Goal: Task Accomplishment & Management: Use online tool/utility

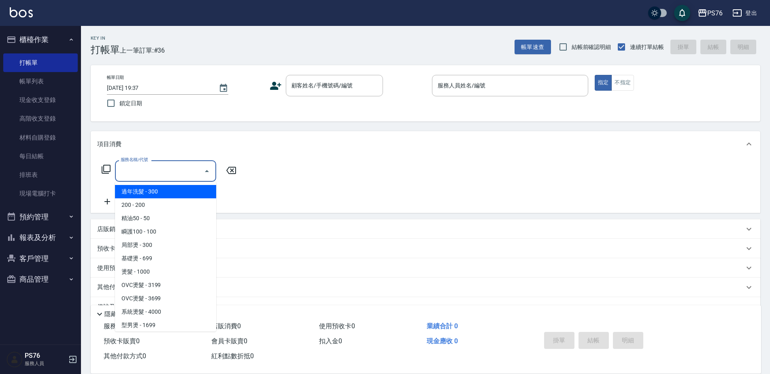
click at [155, 174] on input "服務名稱/代號" at bounding box center [160, 171] width 82 height 14
drag, startPoint x: 306, startPoint y: 85, endPoint x: 209, endPoint y: 134, distance: 109.1
click at [306, 85] on input "顧客姓名/手機號碼/編號" at bounding box center [329, 86] width 78 height 14
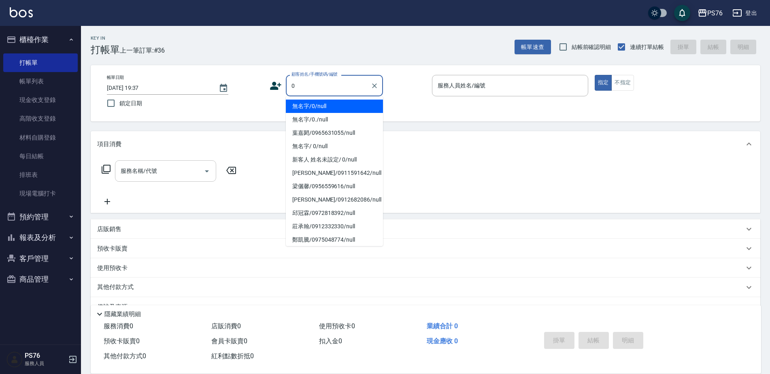
type input "無名字/0/null"
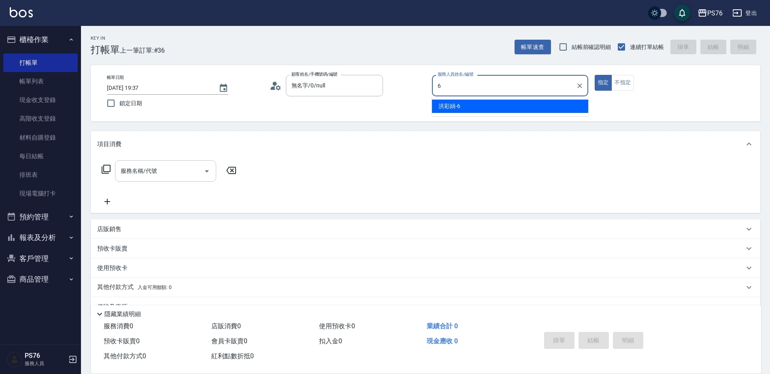
type input "洪彩娟-6"
type button "true"
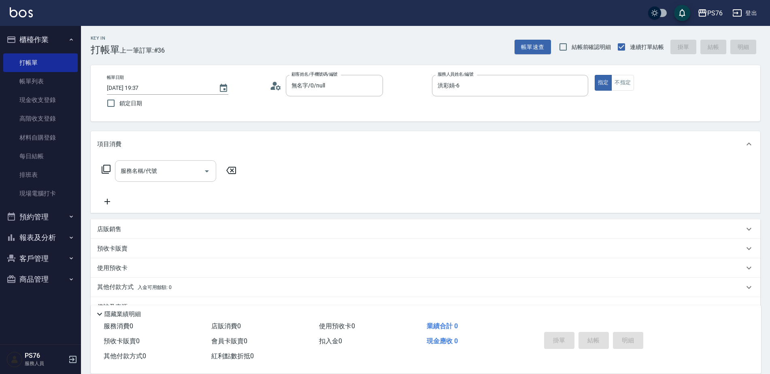
click at [148, 172] on input "服務名稱/代號" at bounding box center [160, 171] width 82 height 14
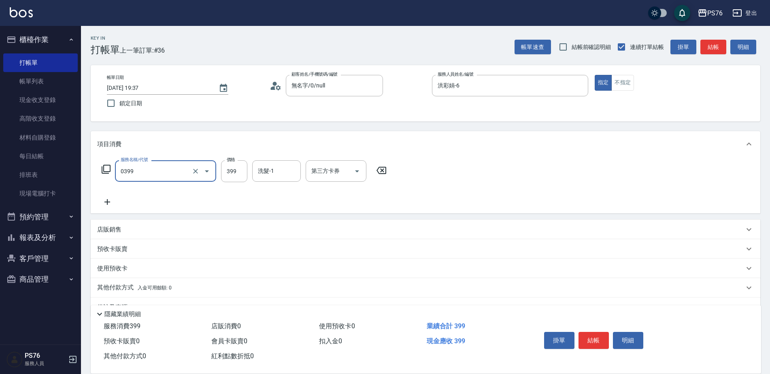
type input "海鹽399(0399)"
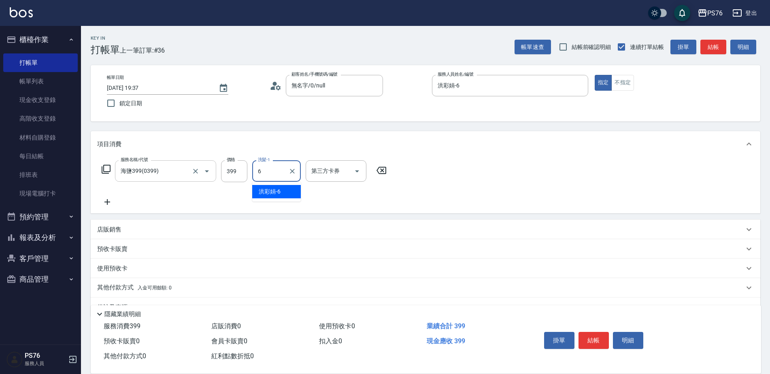
type input "洪彩娟-6"
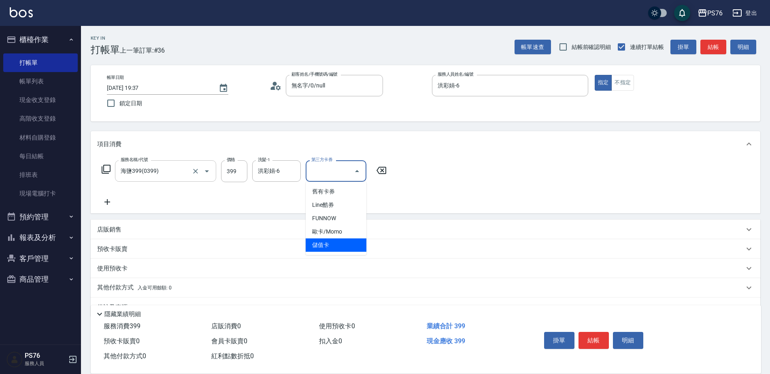
type input "儲值卡"
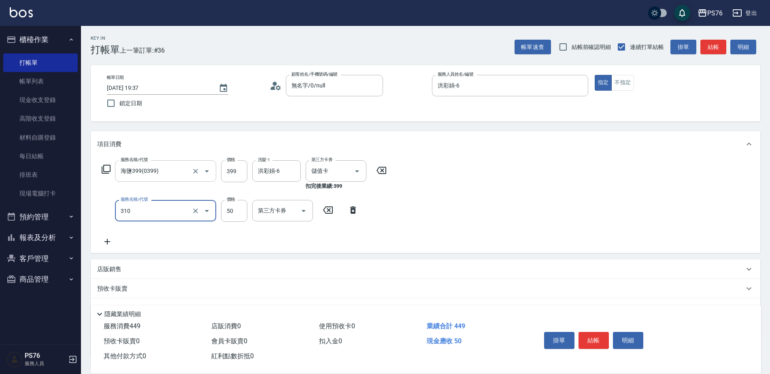
type input "剪瀏海(310)"
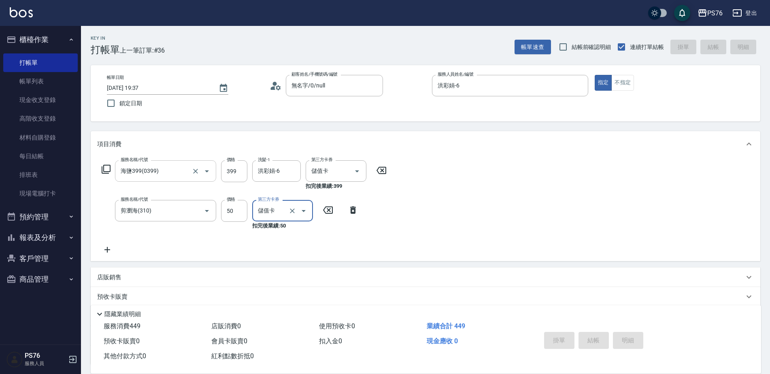
type input "儲值卡"
type input "2025/10/12 21:36"
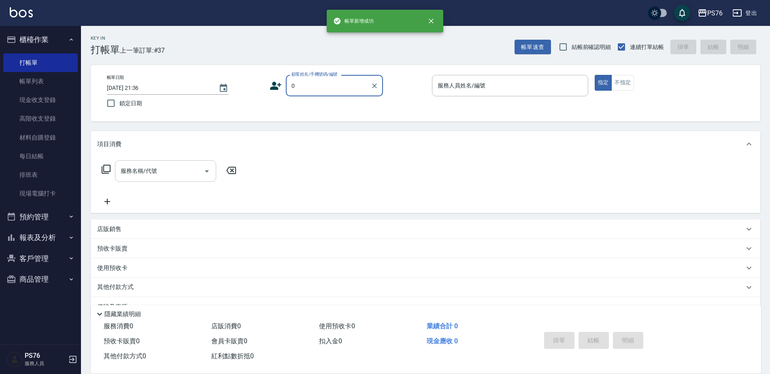
type input "無名字/0/null"
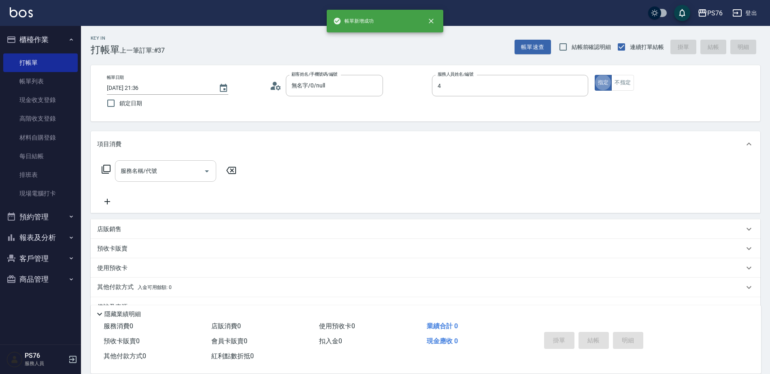
type input "蕭孟廷-4"
click at [148, 172] on input "服務名稱/代號" at bounding box center [160, 171] width 82 height 14
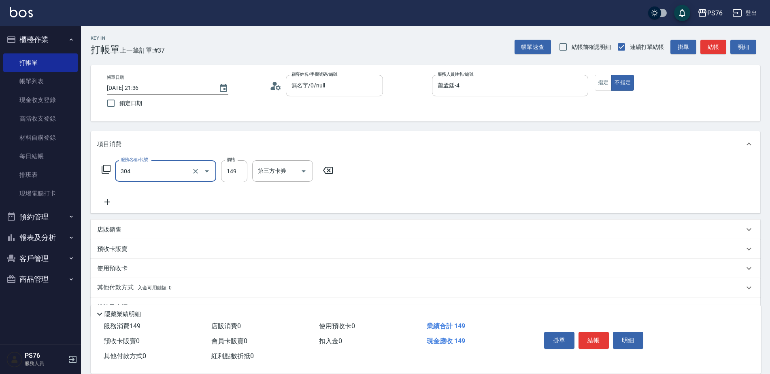
type input "剪髮(304)"
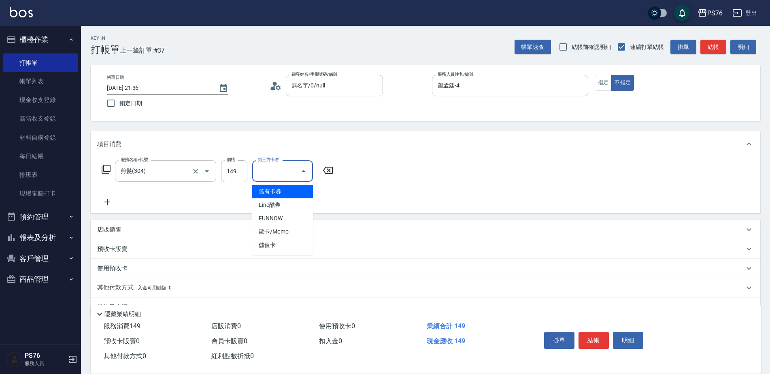
type input "儲值卡"
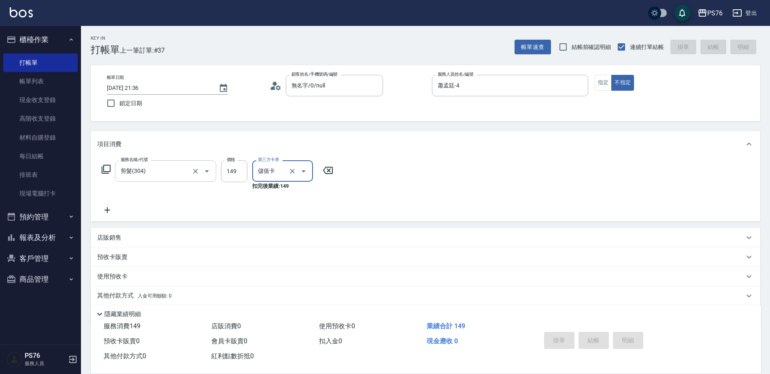
type input "2025/10/12 21:37"
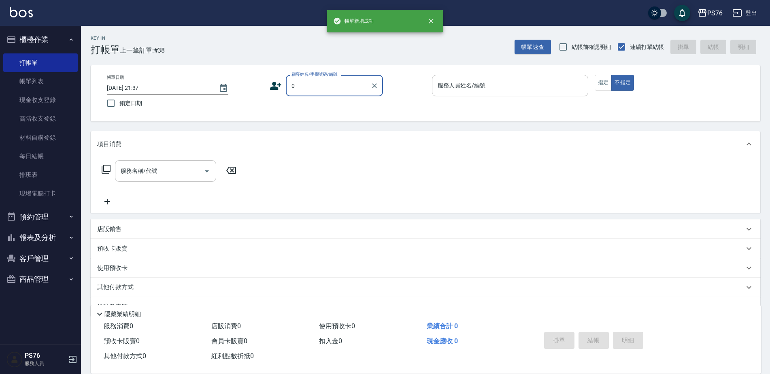
type input "無名字/0/null"
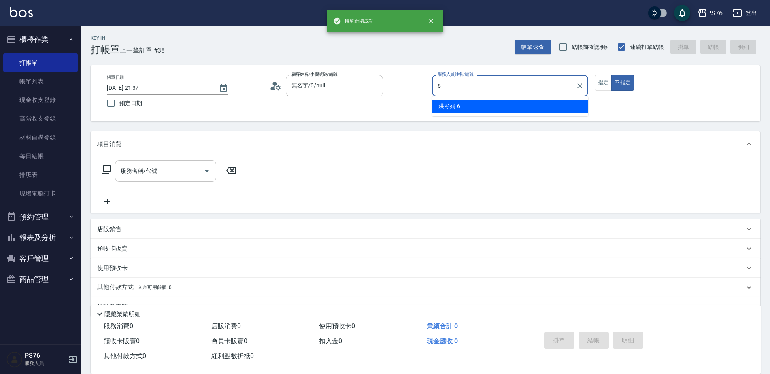
type input "洪彩娟-6"
type button "false"
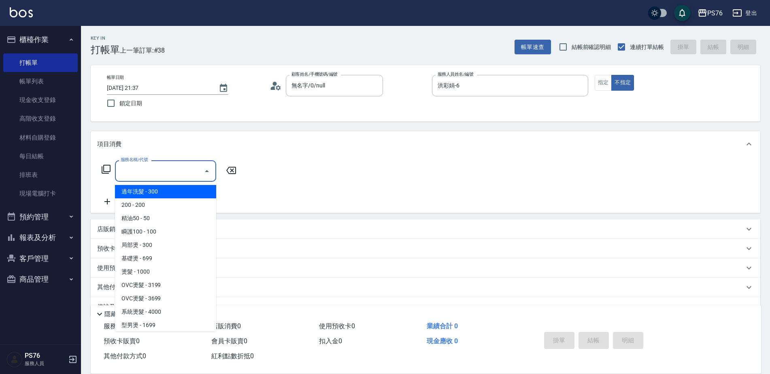
click at [148, 172] on input "服務名稱/代號" at bounding box center [160, 171] width 82 height 14
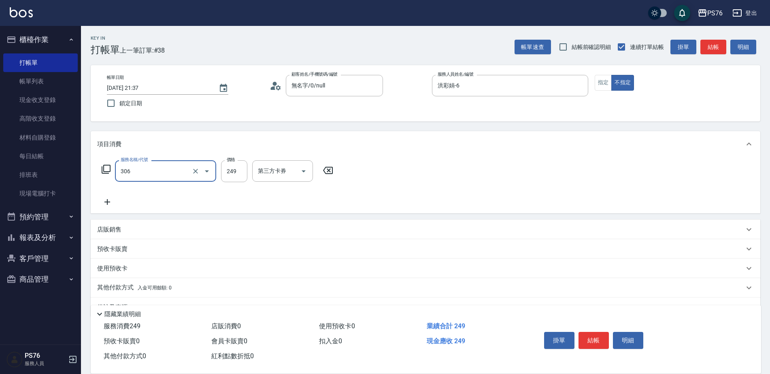
type input "剪髮(306)"
type input "洪彩娟-6"
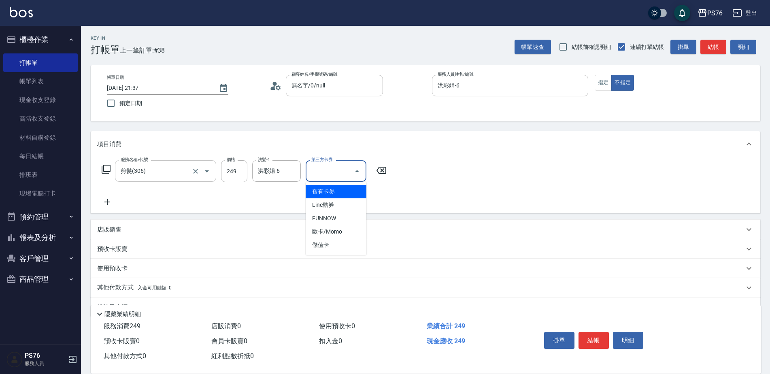
type input "儲值卡"
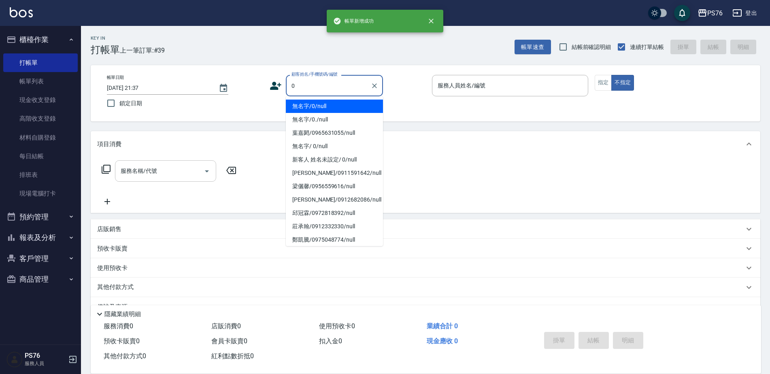
type input "無名字/0/null"
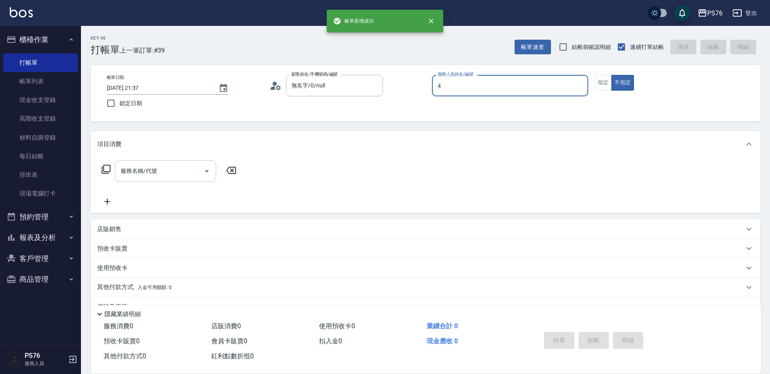
type input "蕭孟廷-4"
click at [148, 172] on input "服務名稱/代號" at bounding box center [160, 171] width 82 height 14
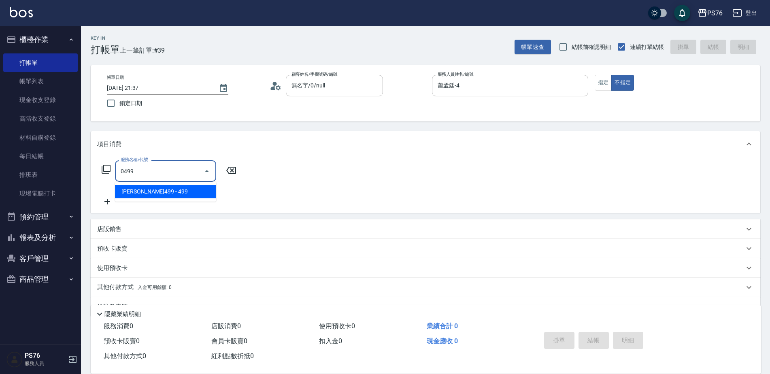
type input "伊黛莉499(0499)"
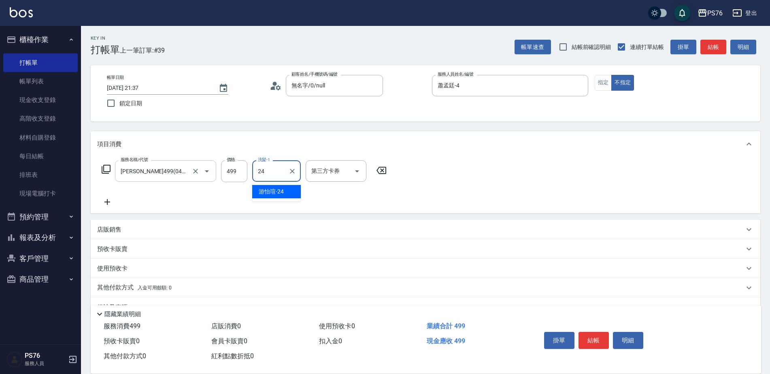
type input "游怡瑄-24"
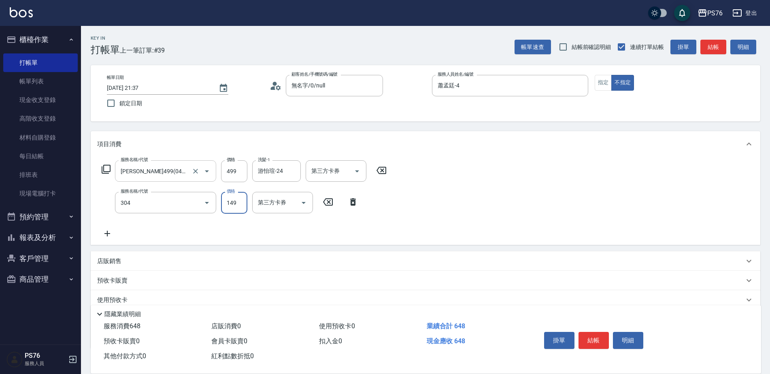
type input "剪髮(304)"
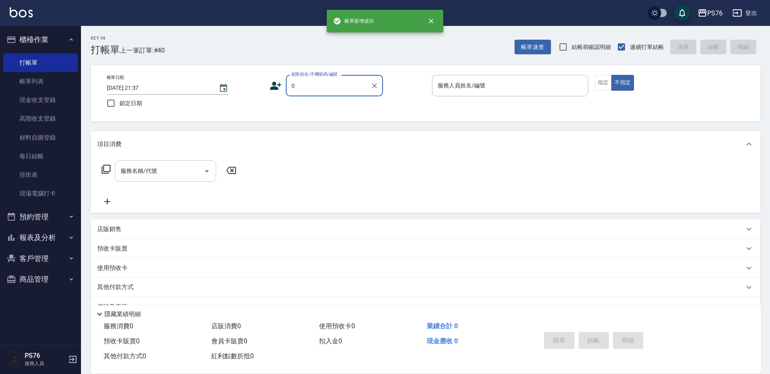
type input "無名字/0/null"
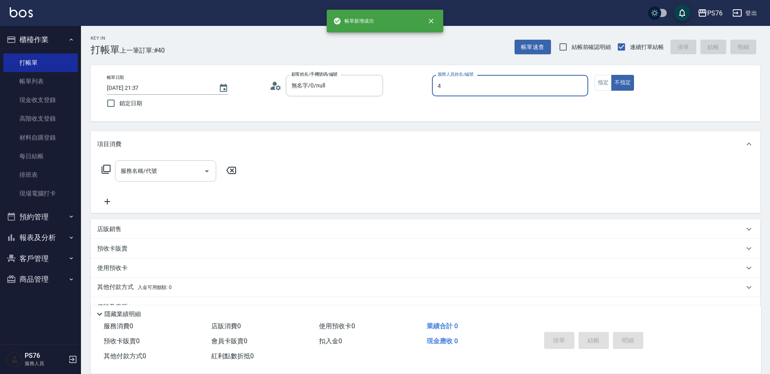
type input "蕭孟廷-4"
click at [148, 172] on input "服務名稱/代號" at bounding box center [160, 171] width 82 height 14
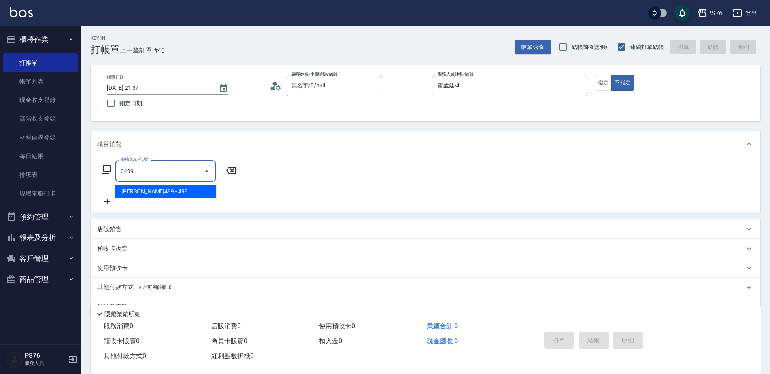
type input "伊黛莉499(0499)"
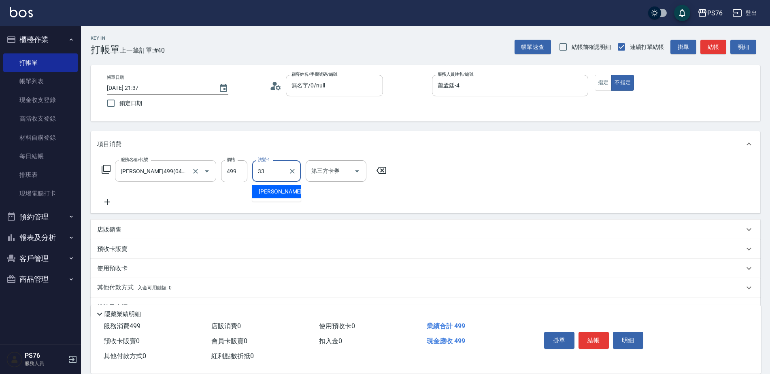
type input "李宇喬-33"
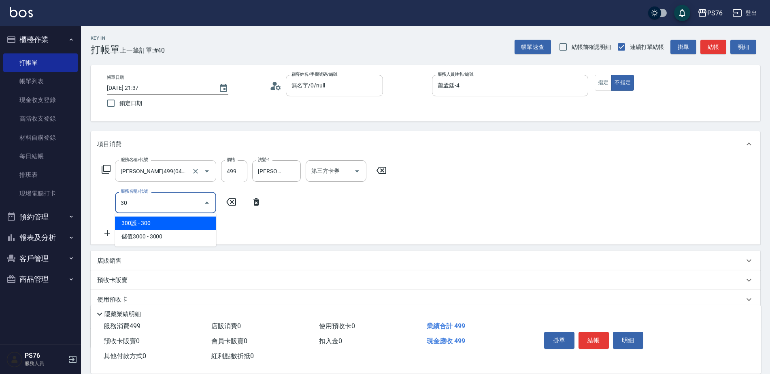
type input "304"
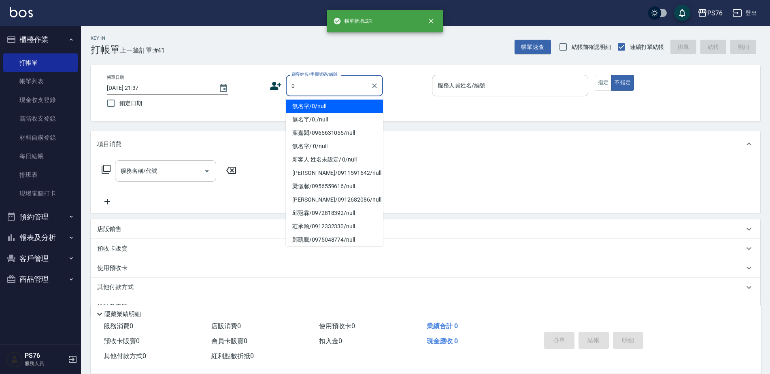
type input "無名字/0/null"
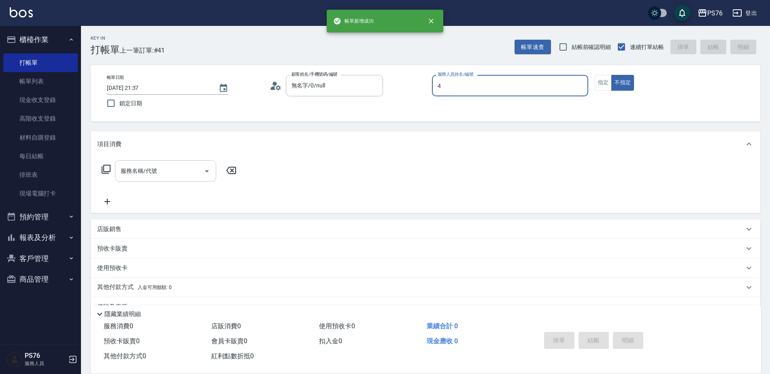
type input "蕭孟廷-4"
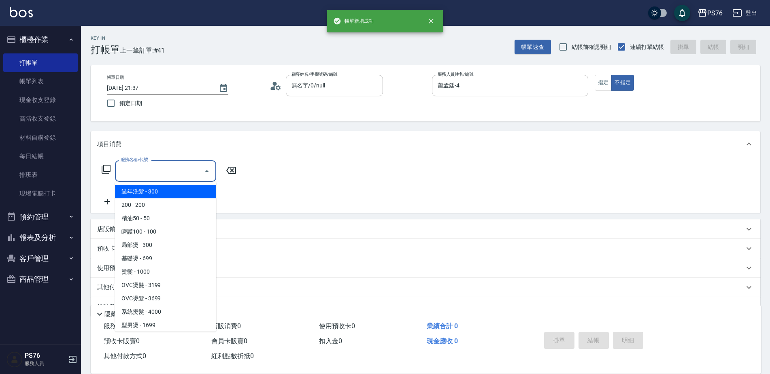
click at [148, 172] on input "服務名稱/代號" at bounding box center [160, 171] width 82 height 14
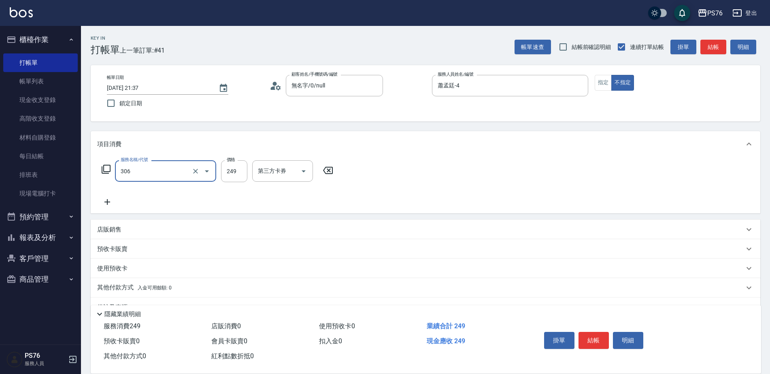
type input "剪髮(306)"
type input "游怡瑄-24"
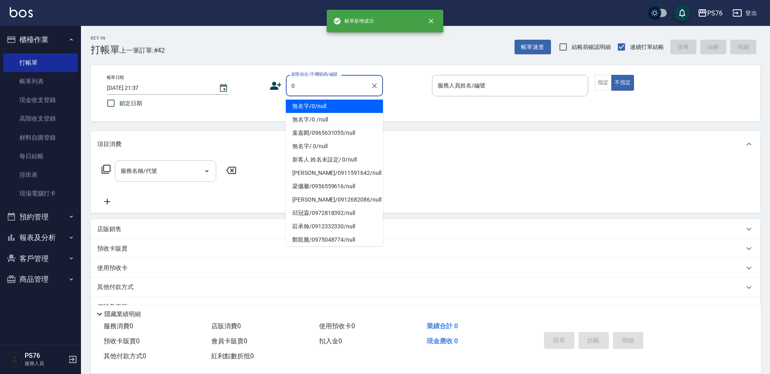
type input "無名字/0/null"
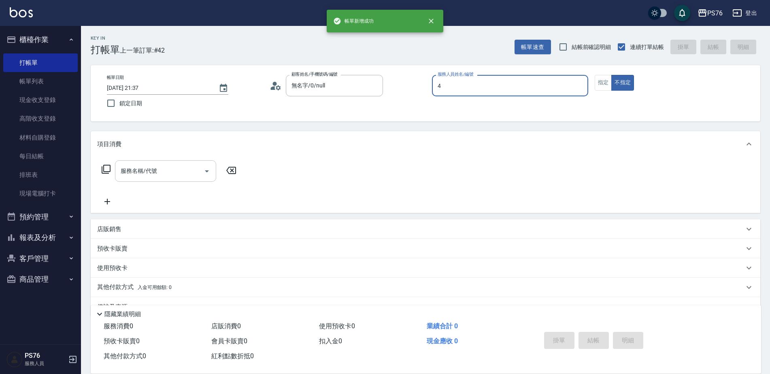
type input "蕭孟廷-4"
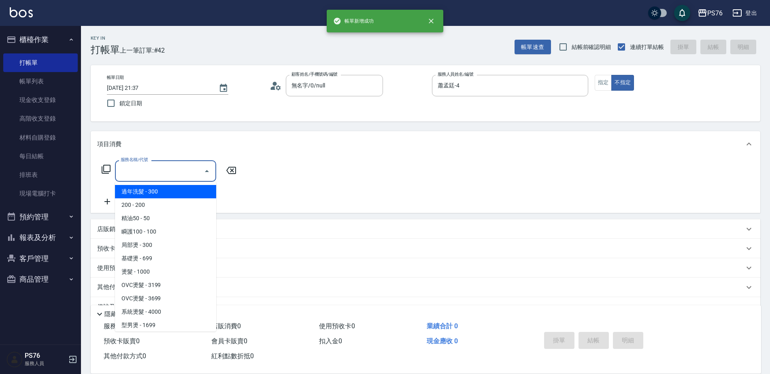
click at [148, 172] on input "服務名稱/代號" at bounding box center [160, 171] width 82 height 14
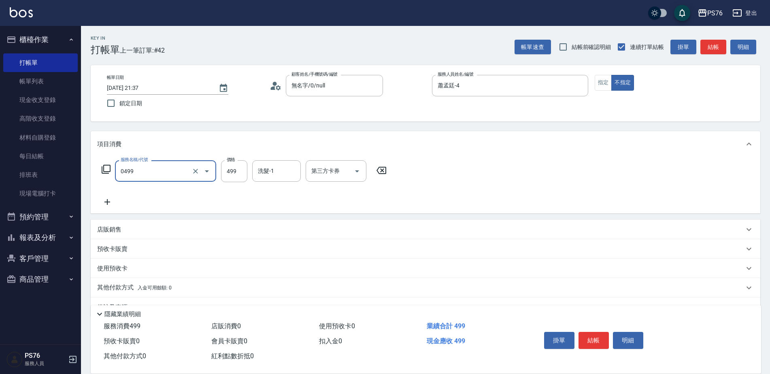
type input "伊黛莉499(0499)"
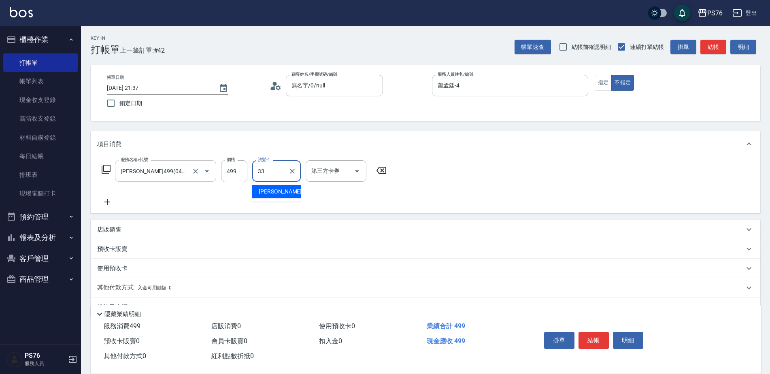
type input "李宇喬-33"
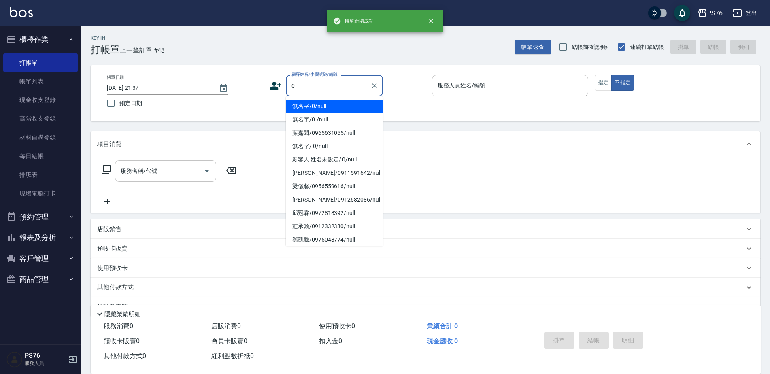
type input "無名字/0/null"
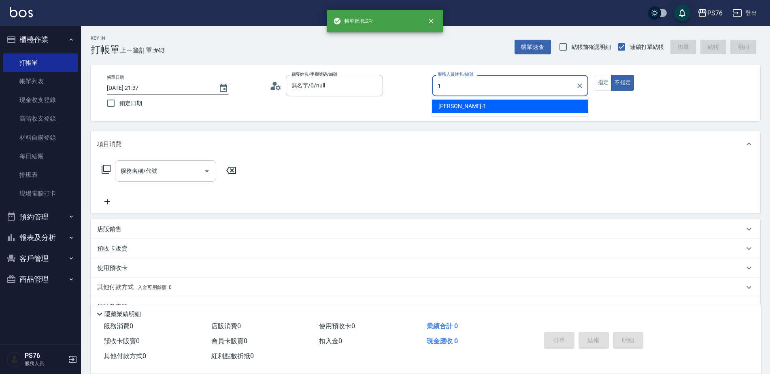
type input "陳坤民-1"
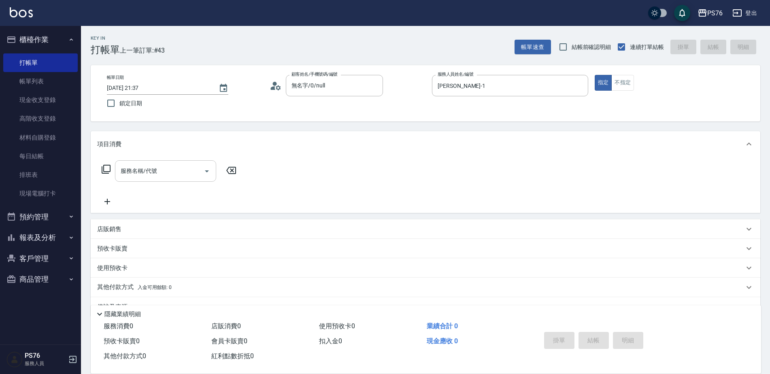
click at [154, 174] on input "服務名稱/代號" at bounding box center [160, 171] width 82 height 14
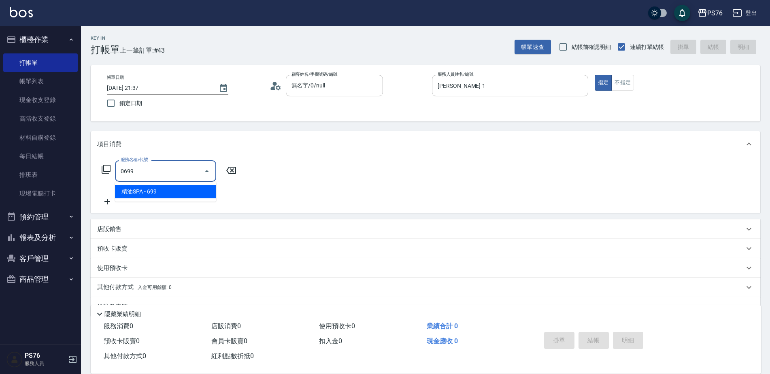
type input "精油SPA(0699)"
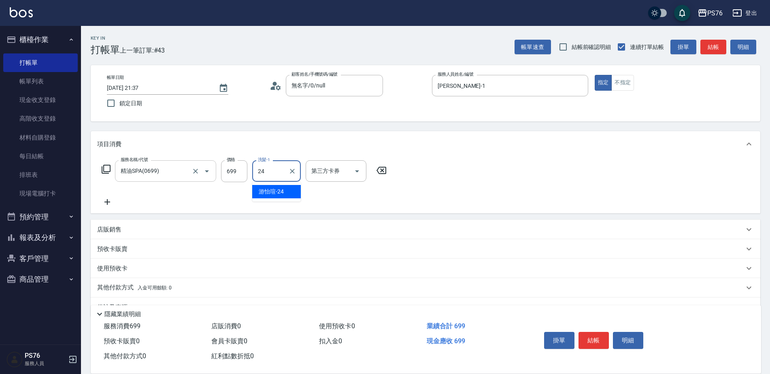
type input "游怡瑄-24"
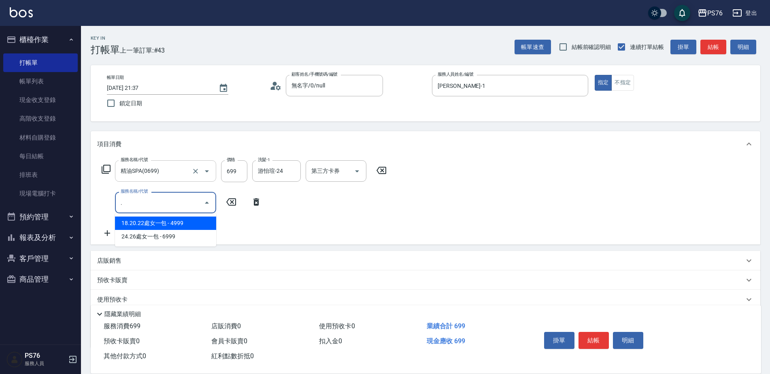
type input "18.20.22處女一包(7006)"
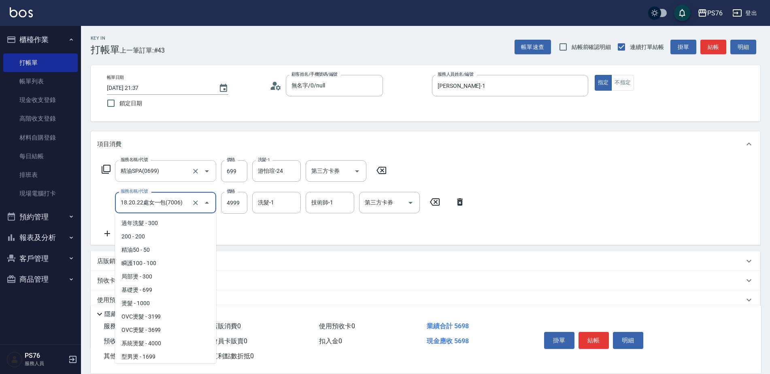
scroll to position [936, 0]
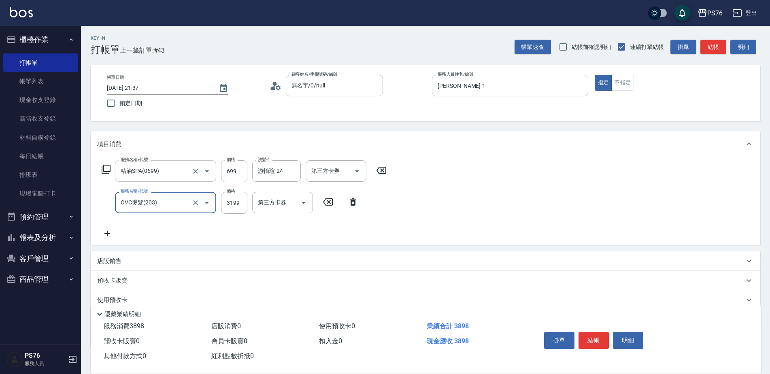
type input "OVC燙髮(203)"
type input "3399"
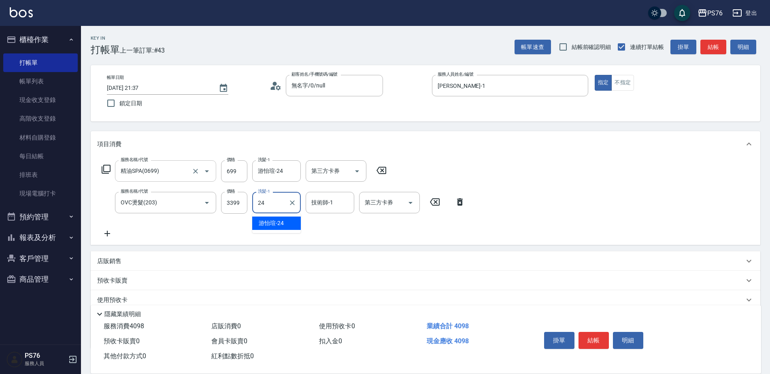
type input "游怡瑄-24"
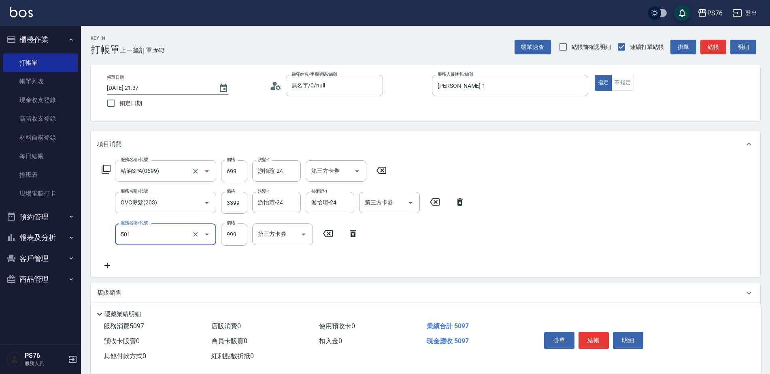
type input "染髮(501)"
type input "1200"
type input "游怡瑄-24"
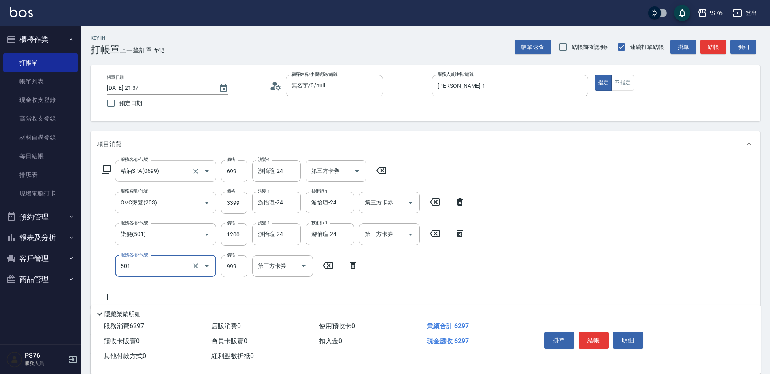
type input "染髮(501)"
type input "1600"
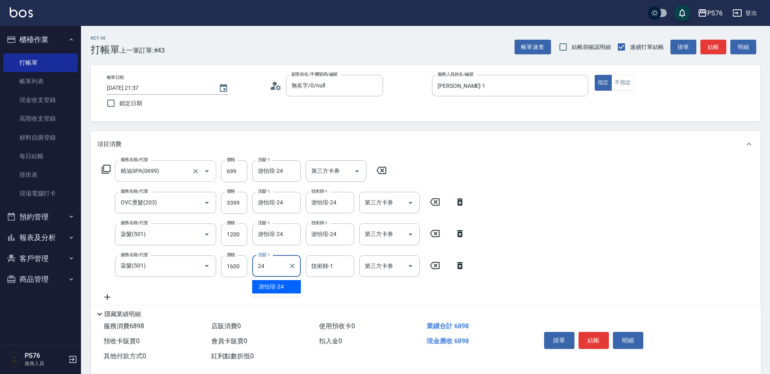
type input "游怡瑄-24"
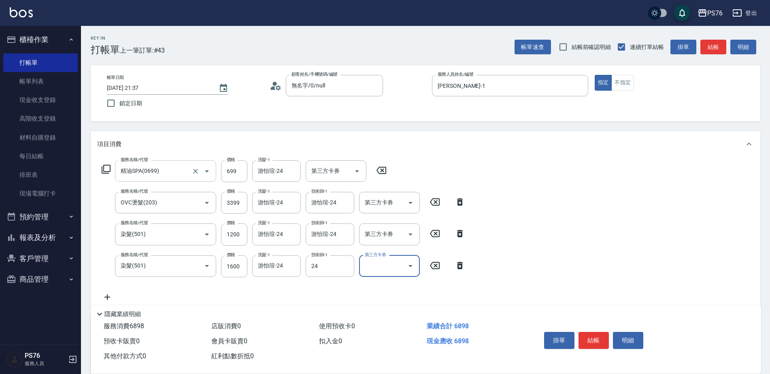
type input "游怡瑄-24"
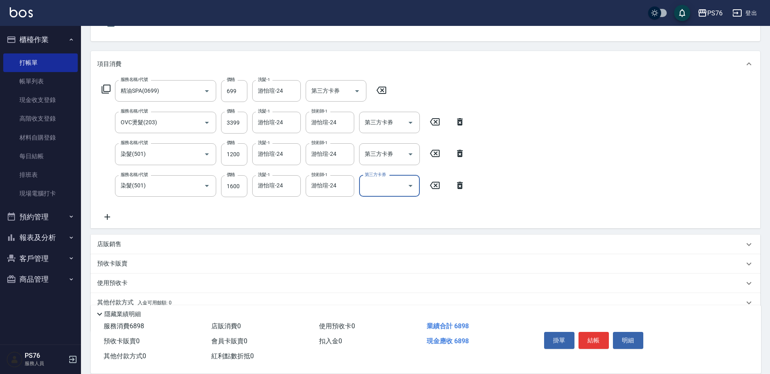
scroll to position [81, 0]
click at [157, 243] on div "店販銷售" at bounding box center [420, 243] width 647 height 9
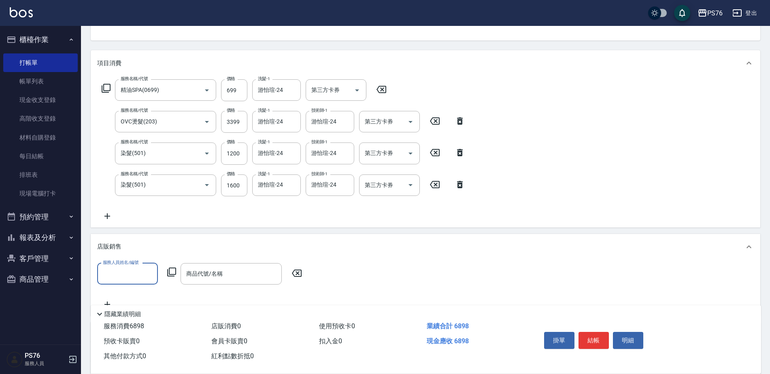
scroll to position [0, 0]
type input "陳坤民-1"
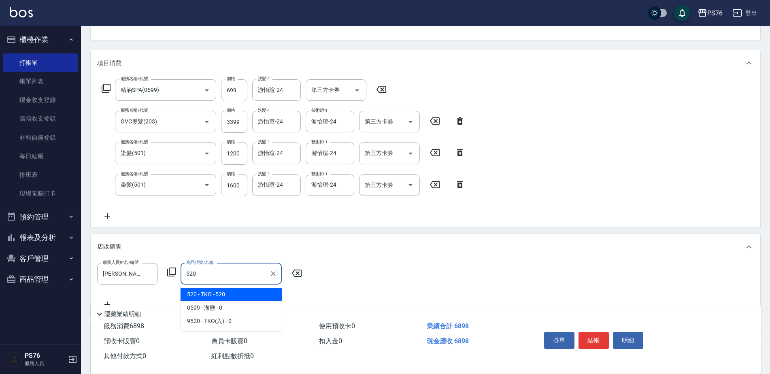
type input "TKO"
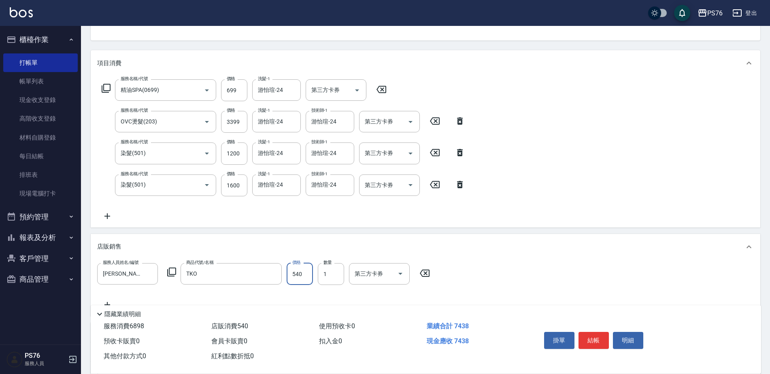
type input "540"
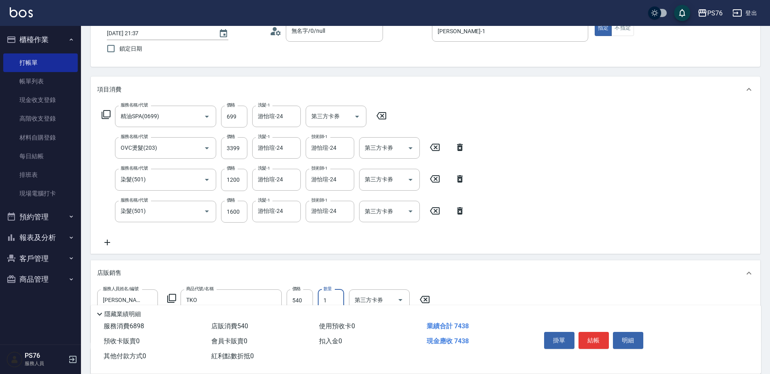
scroll to position [41, 0]
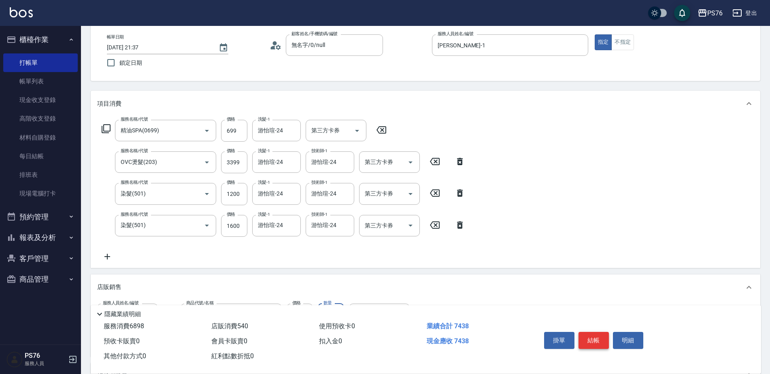
click at [587, 336] on button "結帳" at bounding box center [594, 340] width 30 height 17
type input "2025/10/12 21:38"
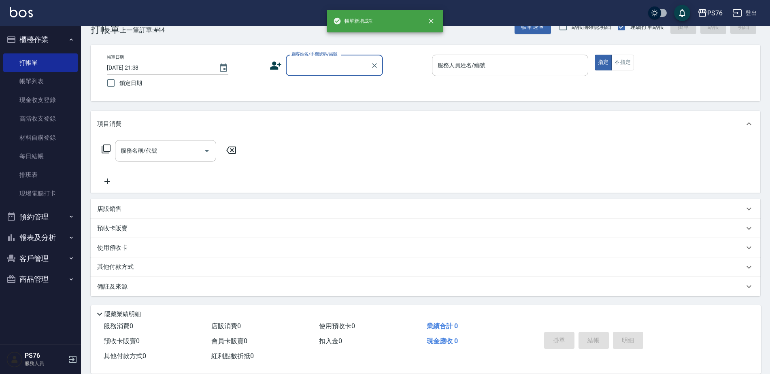
scroll to position [20, 0]
type input "無名字/0/null"
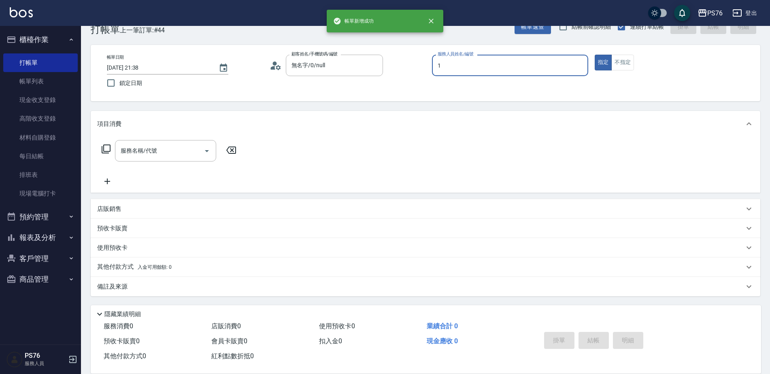
type input "陳坤民-1"
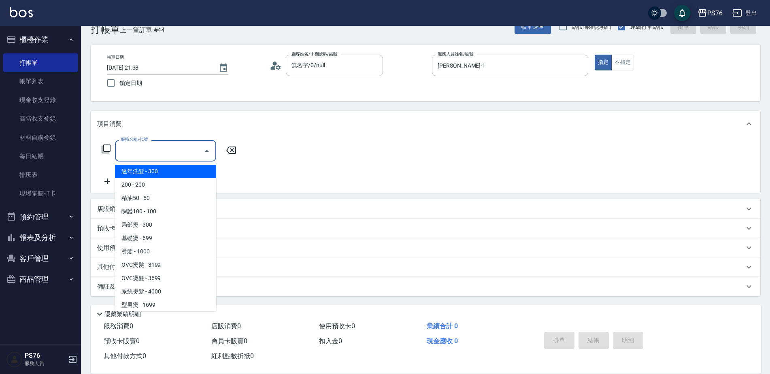
click at [160, 153] on input "服務名稱/代號" at bounding box center [160, 151] width 82 height 14
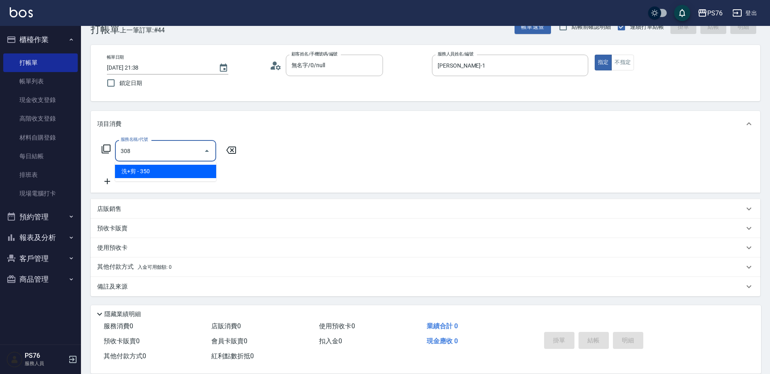
type input "洗+剪(308)"
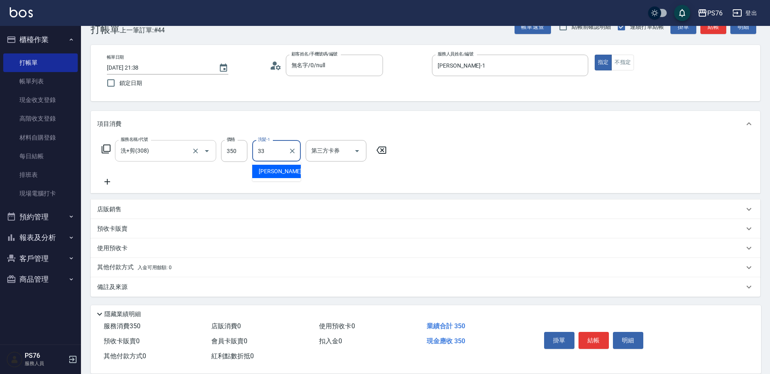
type input "李宇喬-33"
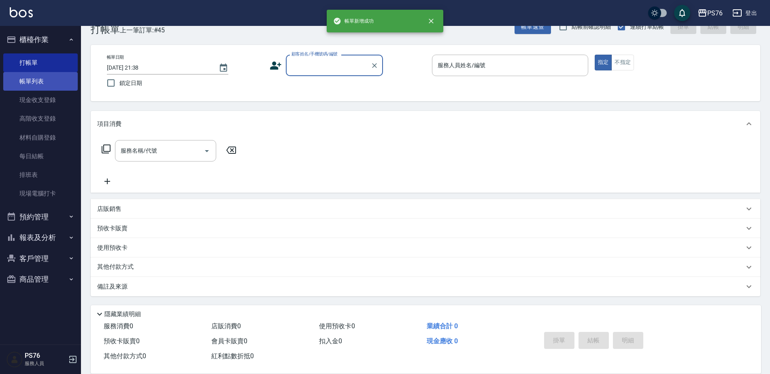
click at [56, 83] on link "帳單列表" at bounding box center [40, 81] width 75 height 19
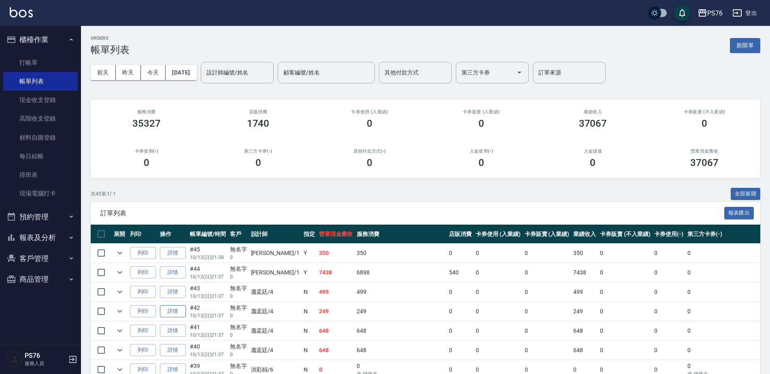
click at [182, 309] on link "詳情" at bounding box center [173, 311] width 26 height 13
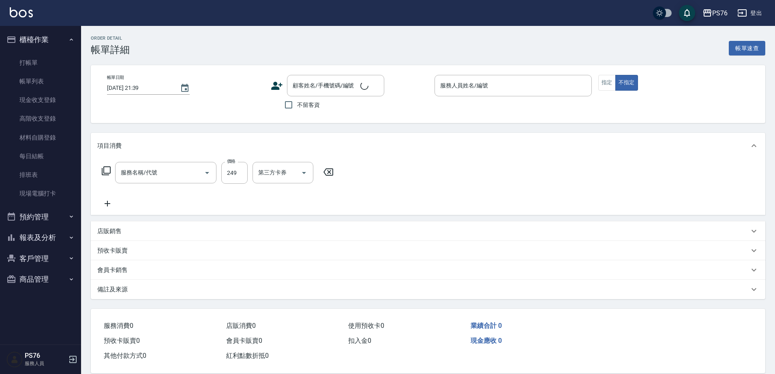
type input "2025/10/12 21:37"
type input "蕭孟廷-4"
type input "剪髮(306)"
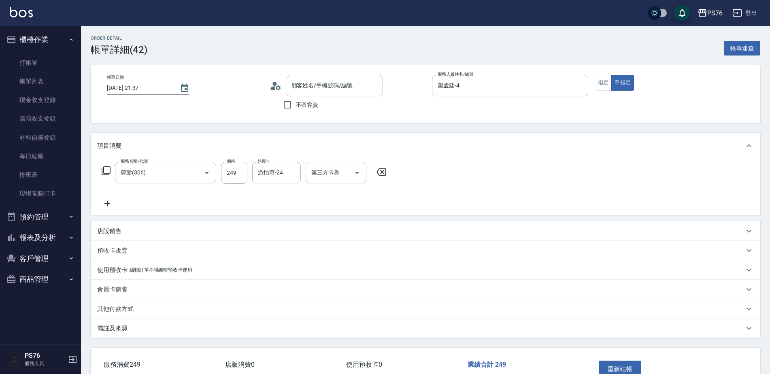
type input "無名字/0/null"
click at [113, 200] on icon at bounding box center [107, 204] width 20 height 10
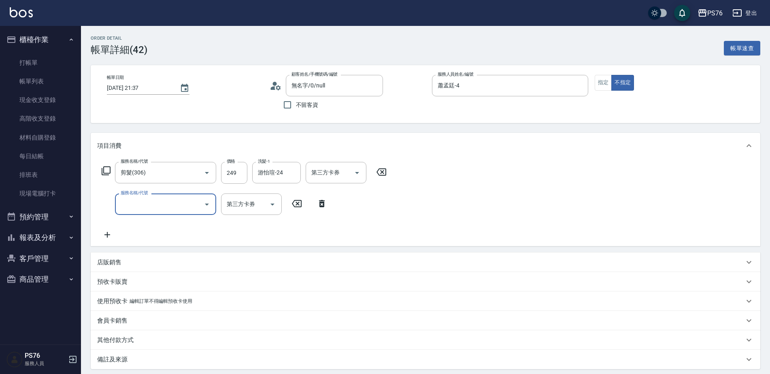
click at [154, 205] on input "服務名稱/代號" at bounding box center [160, 204] width 82 height 14
type input "剪髮(303)"
type input "101"
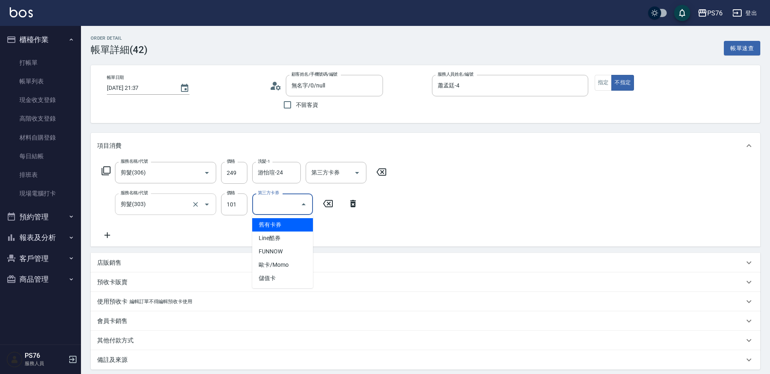
type input "儲值卡"
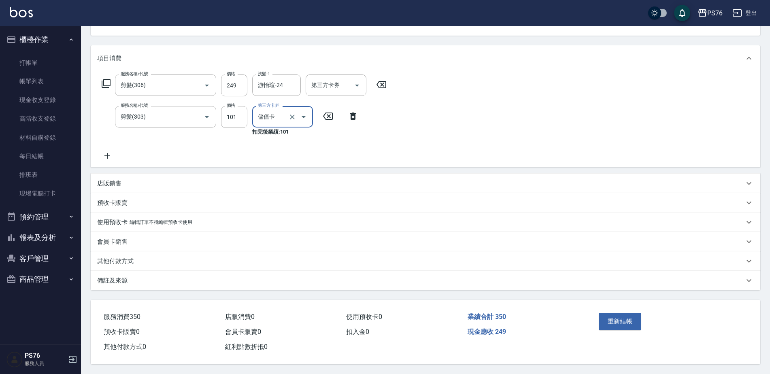
scroll to position [91, 0]
click at [623, 316] on button "重新結帳" at bounding box center [620, 321] width 43 height 17
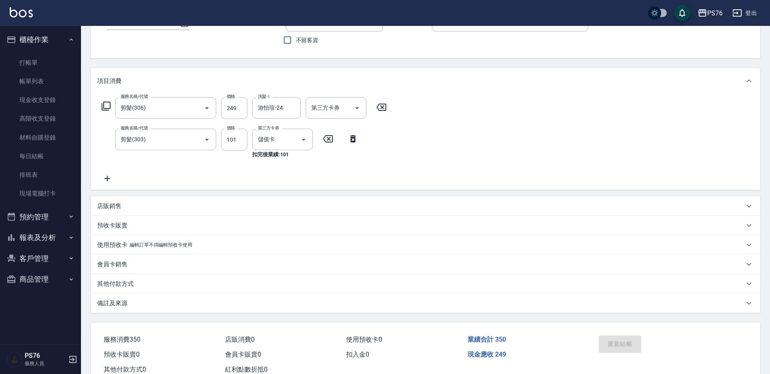
scroll to position [51, 0]
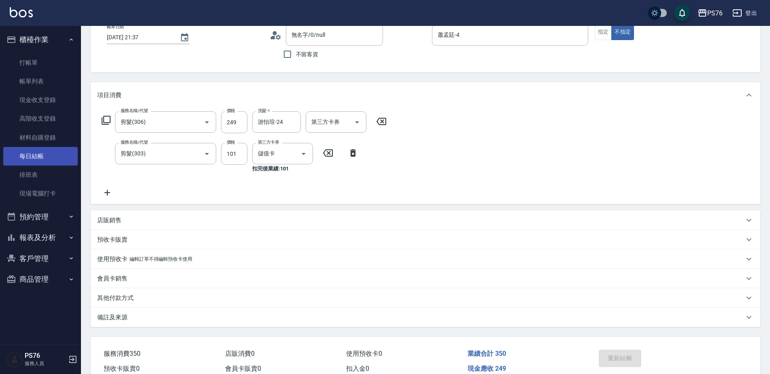
click at [43, 152] on link "每日結帳" at bounding box center [40, 156] width 75 height 19
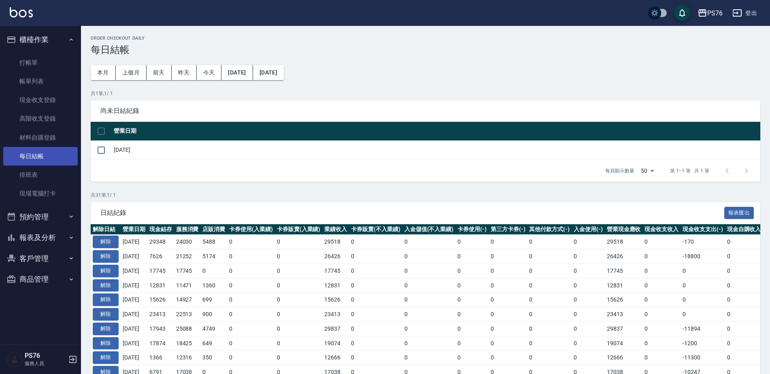
click at [43, 152] on link "每日結帳" at bounding box center [40, 156] width 75 height 19
click at [102, 149] on input "checkbox" at bounding box center [101, 150] width 17 height 17
checkbox input "true"
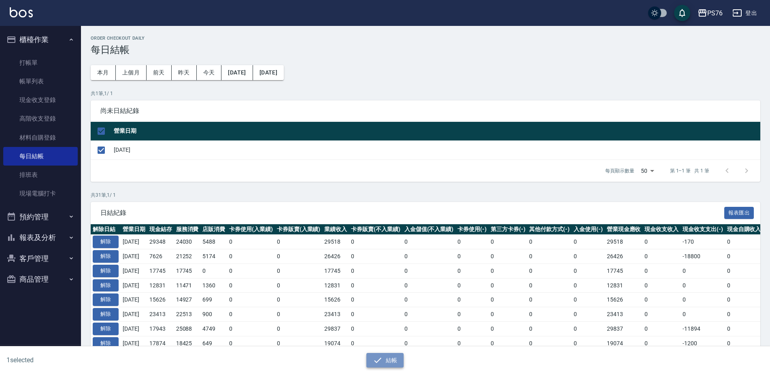
click at [390, 363] on button "結帳" at bounding box center [386, 360] width 38 height 15
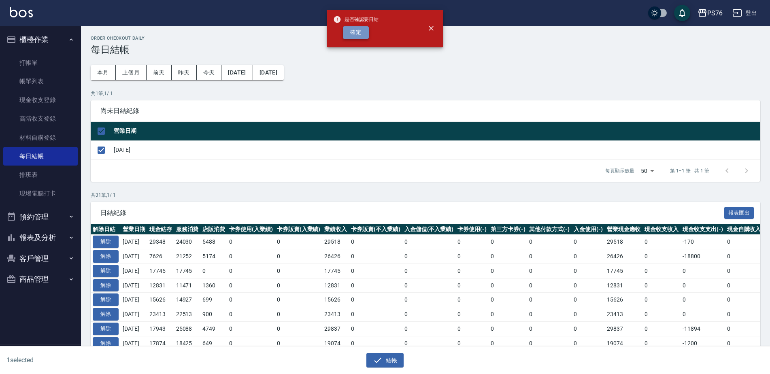
click at [347, 33] on button "確定" at bounding box center [356, 32] width 26 height 13
checkbox input "false"
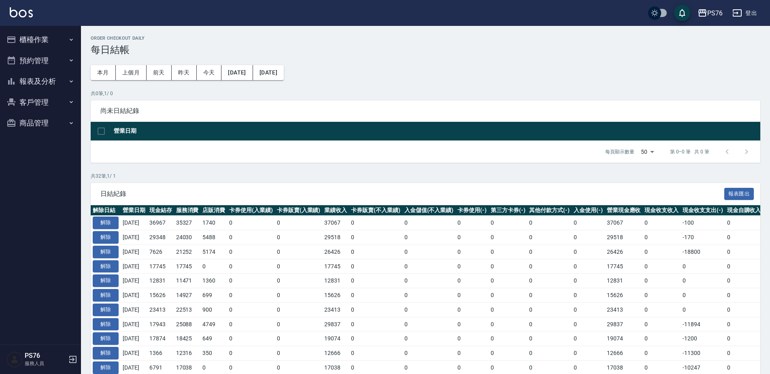
click at [56, 83] on button "報表及分析" at bounding box center [40, 81] width 75 height 21
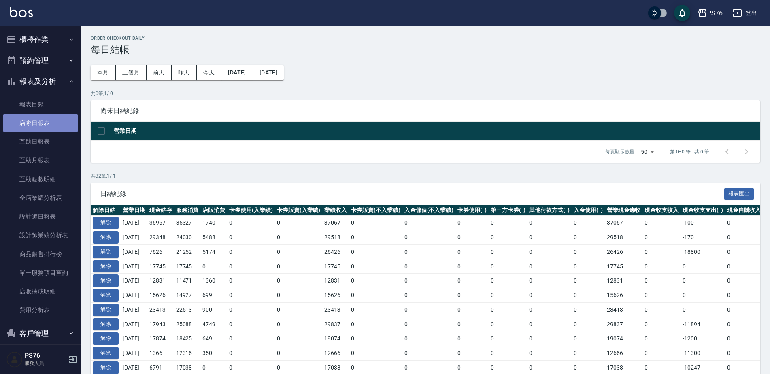
click at [41, 117] on link "店家日報表" at bounding box center [40, 123] width 75 height 19
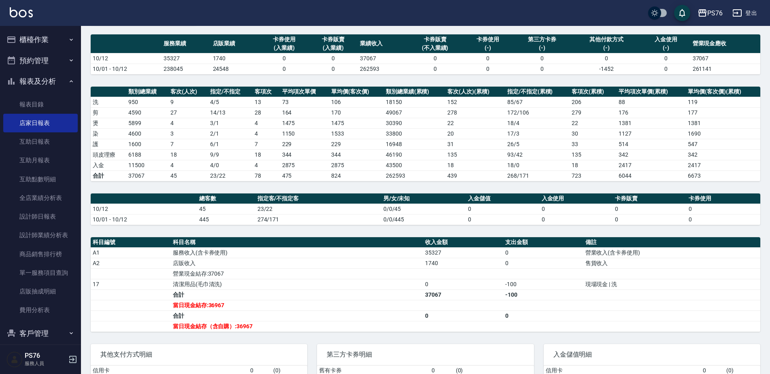
scroll to position [57, 0]
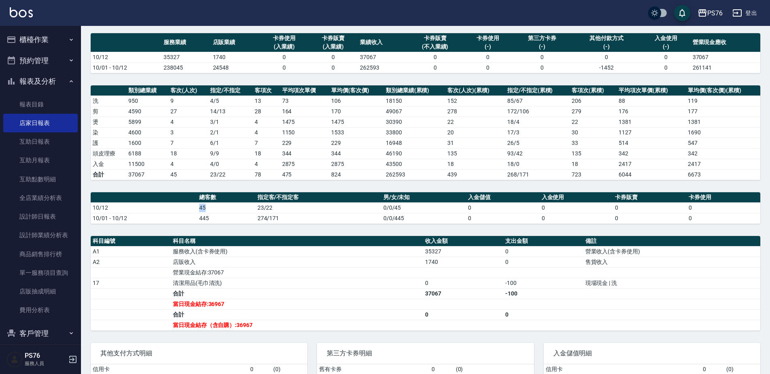
drag, startPoint x: 196, startPoint y: 206, endPoint x: 207, endPoint y: 208, distance: 10.8
click at [207, 208] on tr "10/12 45 23/22 0/0/45 0 0 0 0" at bounding box center [426, 208] width 670 height 11
drag, startPoint x: 207, startPoint y: 208, endPoint x: 200, endPoint y: 228, distance: 20.9
click at [200, 228] on div "PS76 2025-10-12 店家日報表 列印時間： 2025-10-12-21:39 Merchant Daily Report 店家日報表 前天 昨天 …" at bounding box center [425, 202] width 689 height 467
drag, startPoint x: 161, startPoint y: 55, endPoint x: 178, endPoint y: 60, distance: 17.7
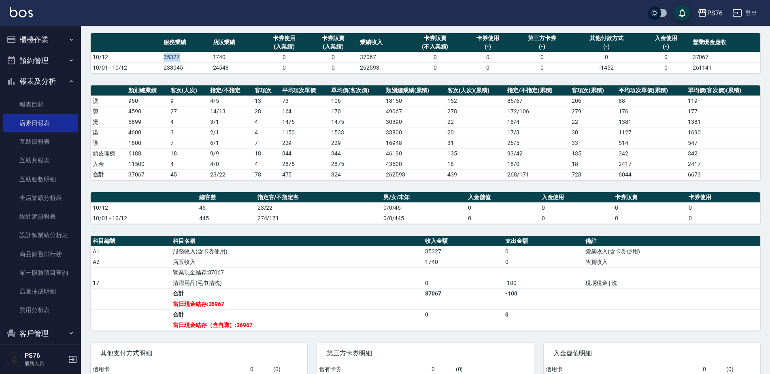
click at [178, 60] on td "35327" at bounding box center [186, 57] width 49 height 11
drag, startPoint x: 178, startPoint y: 60, endPoint x: 179, endPoint y: 88, distance: 28.0
click at [179, 88] on th "客次(人次)" at bounding box center [189, 90] width 40 height 11
drag, startPoint x: 213, startPoint y: 55, endPoint x: 222, endPoint y: 58, distance: 9.4
click at [222, 58] on td "1740" at bounding box center [235, 57] width 49 height 11
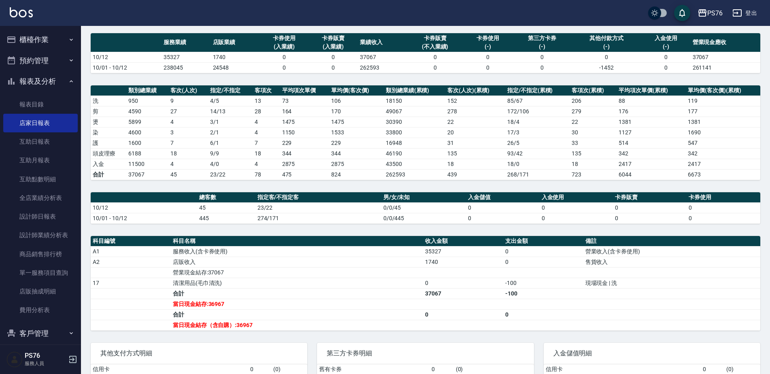
drag, startPoint x: 222, startPoint y: 58, endPoint x: 200, endPoint y: 126, distance: 71.2
click at [213, 109] on td "14 / 13" at bounding box center [230, 111] width 45 height 11
drag, startPoint x: 171, startPoint y: 151, endPoint x: 177, endPoint y: 153, distance: 6.4
click at [177, 153] on td "18" at bounding box center [189, 153] width 40 height 11
drag, startPoint x: 177, startPoint y: 153, endPoint x: 144, endPoint y: 181, distance: 43.4
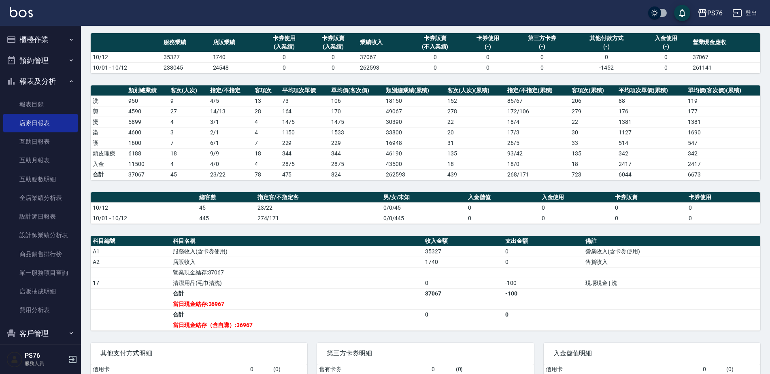
click at [183, 190] on div "PS76 2025-10-12 店家日報表 列印時間： 2025-10-12-21:39 Merchant Daily Report 店家日報表 前天 昨天 …" at bounding box center [425, 202] width 689 height 467
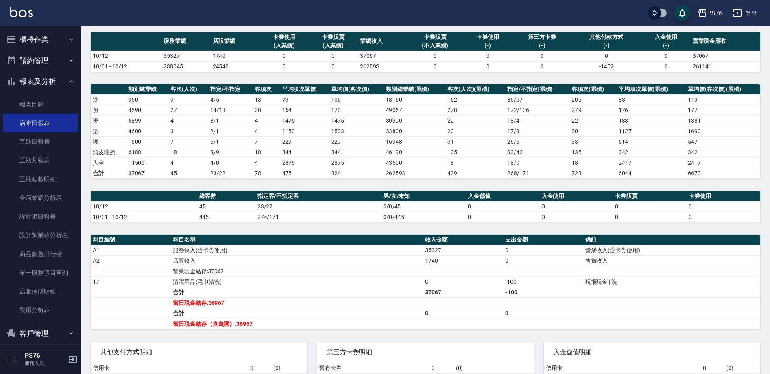
scroll to position [41, 0]
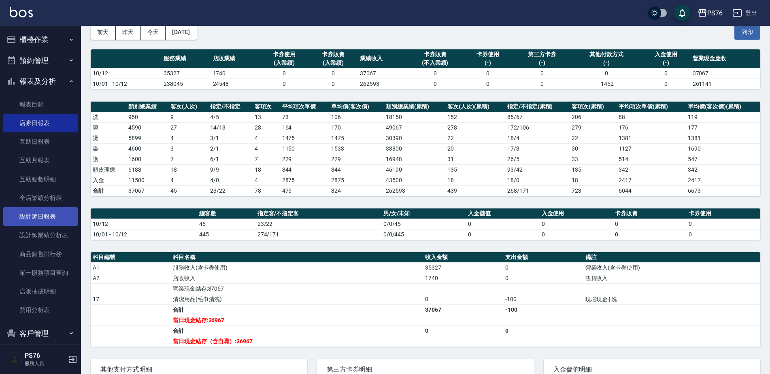
drag, startPoint x: 45, startPoint y: 212, endPoint x: 45, endPoint y: 225, distance: 13.0
click at [45, 212] on link "設計師日報表" at bounding box center [40, 216] width 75 height 19
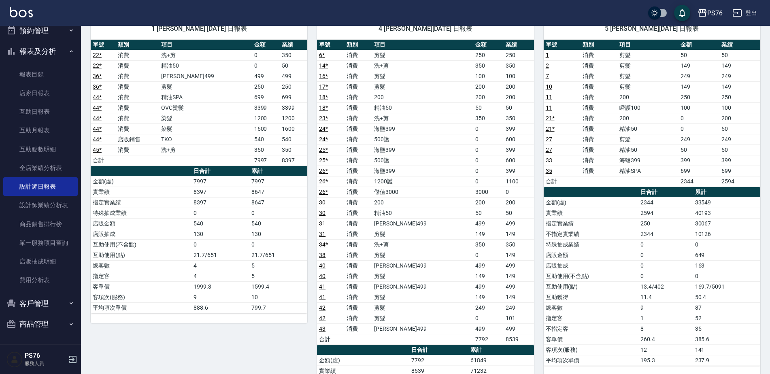
scroll to position [71, 0]
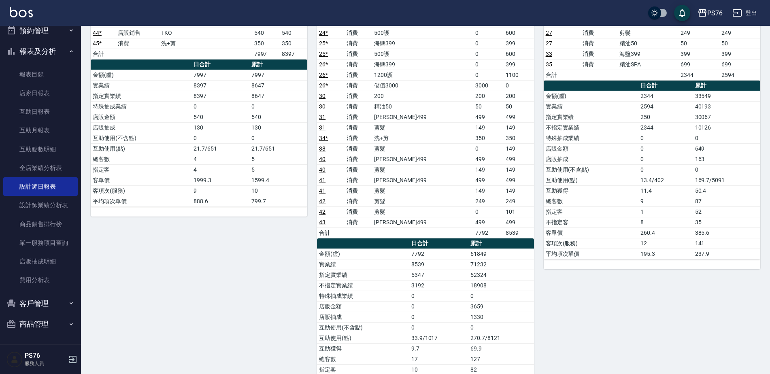
scroll to position [651, 0]
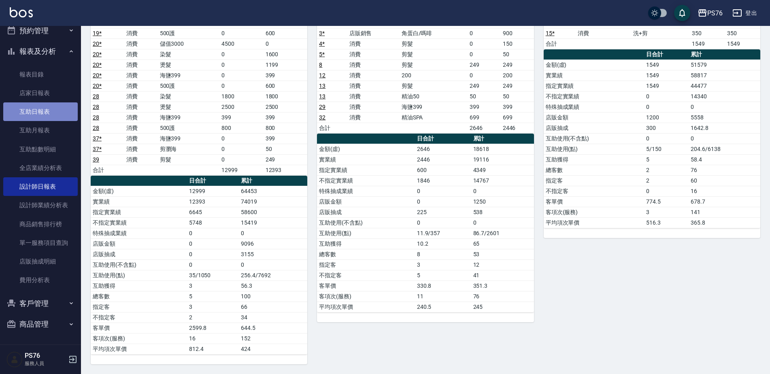
click at [49, 115] on link "互助日報表" at bounding box center [40, 111] width 75 height 19
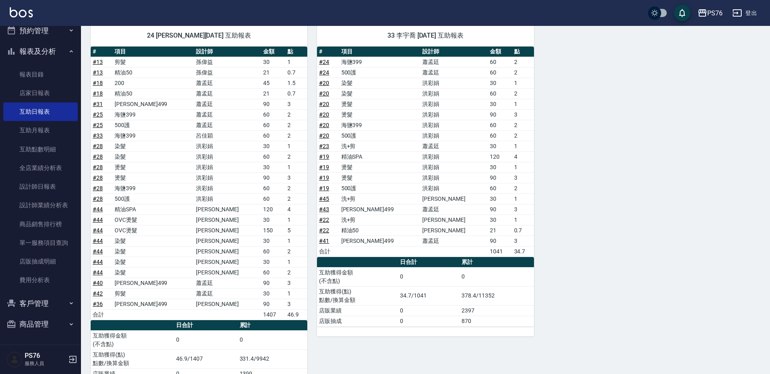
scroll to position [521, 0]
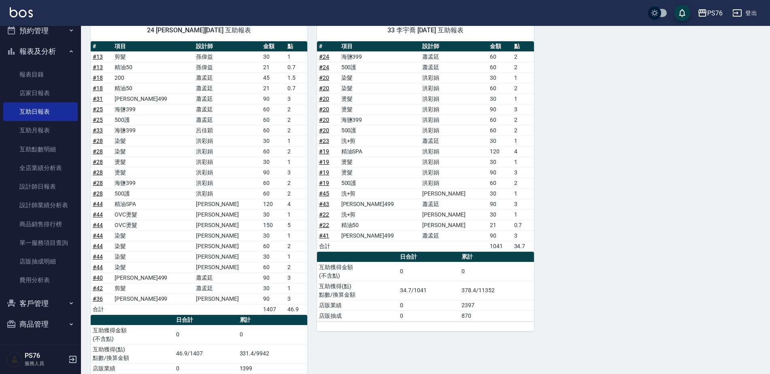
drag, startPoint x: 769, startPoint y: 323, endPoint x: 770, endPoint y: 361, distance: 38.1
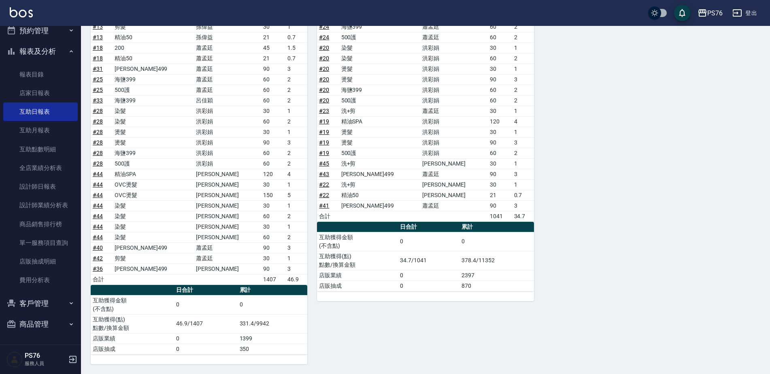
click at [747, 14] on button "登出" at bounding box center [745, 13] width 31 height 15
